Goal: Transaction & Acquisition: Purchase product/service

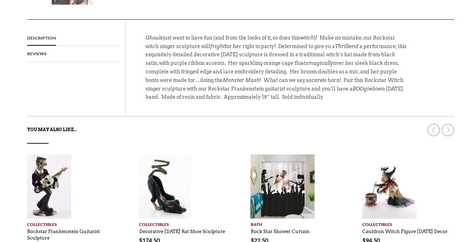
scroll to position [357, 0]
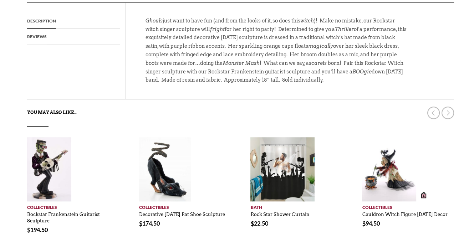
click at [384, 137] on img at bounding box center [389, 169] width 54 height 64
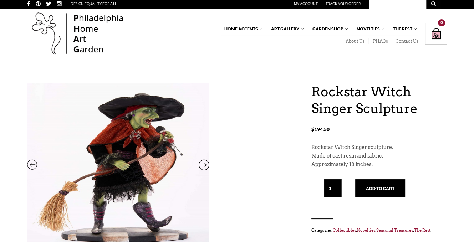
scroll to position [0, 0]
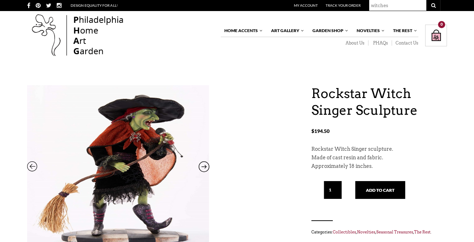
type input "witches"
click at [426, 0] on button "submit" at bounding box center [433, 5] width 14 height 11
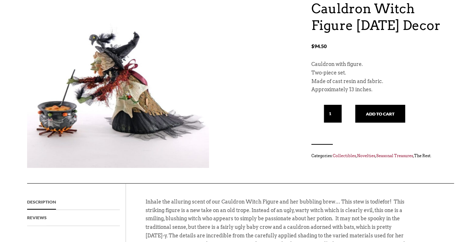
scroll to position [71, 0]
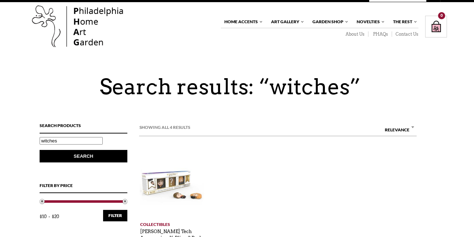
scroll to position [7, 0]
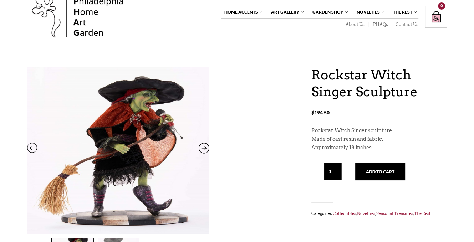
scroll to position [36, 0]
